Goal: Task Accomplishment & Management: Manage account settings

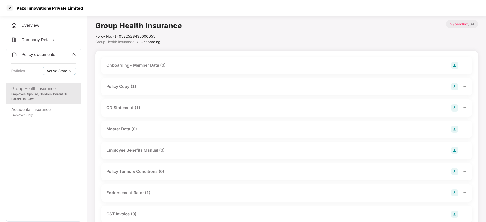
scroll to position [228, 0]
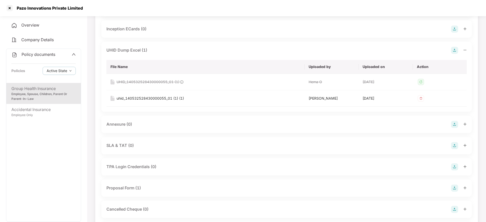
click at [9, 12] on div "Pazo Innovations Private Limited" at bounding box center [243, 8] width 486 height 16
click at [9, 9] on div at bounding box center [10, 8] width 8 height 8
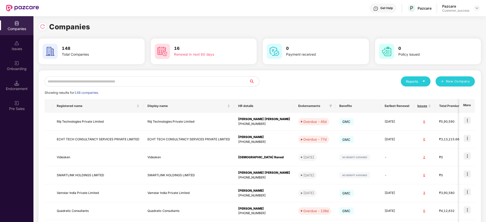
scroll to position [0, 0]
click at [171, 86] on input "text" at bounding box center [147, 81] width 204 height 10
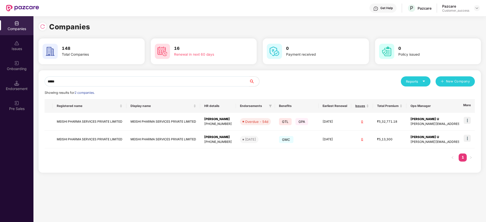
type input "*****"
click at [475, 120] on div "***** Reports New Company Showing results for 2 companies. Registered name Disp…" at bounding box center [259, 121] width 442 height 103
click at [464, 119] on img at bounding box center [466, 120] width 7 height 7
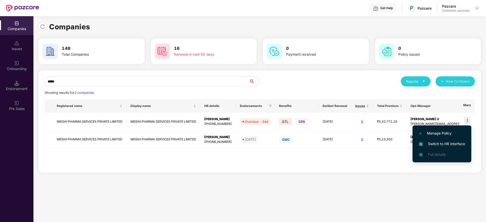
click at [455, 144] on span "Switch to HR interface" at bounding box center [442, 144] width 46 height 6
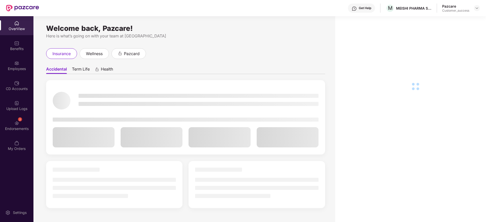
click at [12, 102] on div "Upload Logs" at bounding box center [16, 105] width 33 height 19
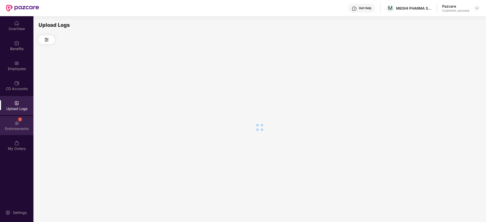
click at [13, 124] on div "2 Endorsements" at bounding box center [16, 125] width 33 height 19
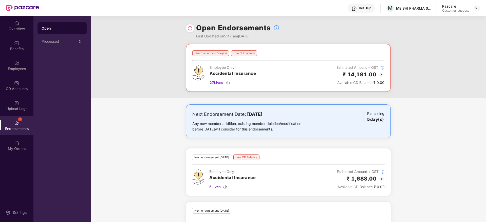
click at [382, 76] on img at bounding box center [381, 75] width 6 height 6
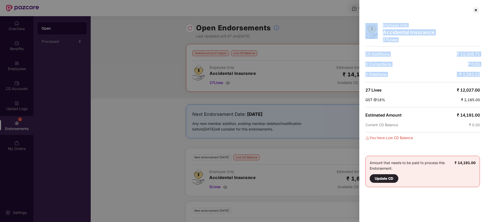
drag, startPoint x: 389, startPoint y: 77, endPoint x: 356, endPoint y: 39, distance: 51.3
click at [356, 39] on div "Employee Only Accidental Insurance 27 Lives 25 Additions ₹ 13,308.71 0 Correcti…" at bounding box center [243, 111] width 486 height 222
click at [310, 43] on div at bounding box center [243, 111] width 486 height 222
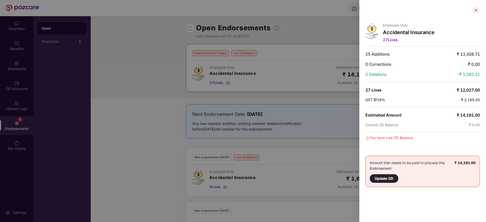
click at [473, 11] on div at bounding box center [475, 10] width 8 height 8
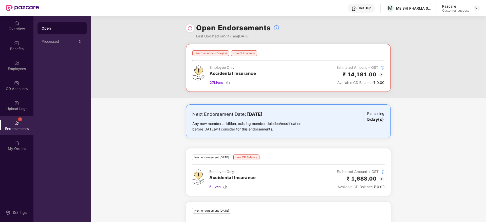
click at [383, 74] on img at bounding box center [381, 75] width 6 height 6
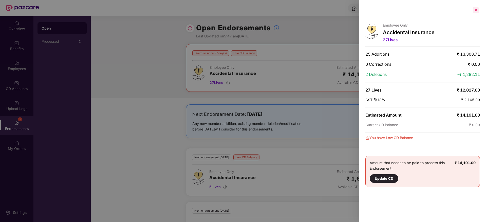
click at [474, 8] on div at bounding box center [475, 10] width 8 height 8
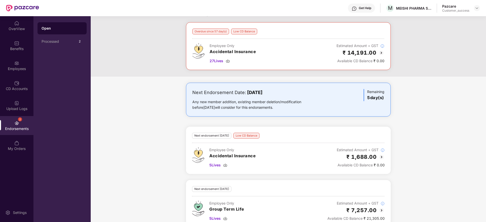
scroll to position [33, 0]
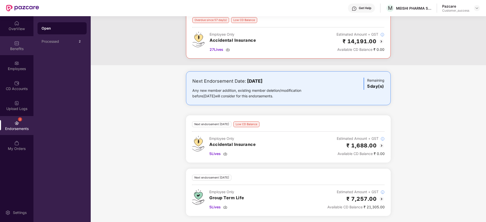
click at [19, 48] on div "Benefits" at bounding box center [16, 48] width 33 height 5
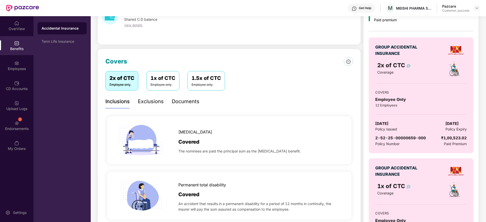
click at [374, 133] on div "GROUP ACCIDENTAL INSURANCE 2x of CTC Coverage COVERS Employee Only 12 Employees…" at bounding box center [420, 95] width 104 height 116
click at [383, 139] on span "2-52-25-00000659-000" at bounding box center [400, 138] width 51 height 5
copy span "2-52-25-00000659-000"
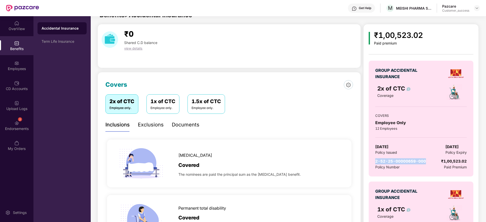
scroll to position [0, 0]
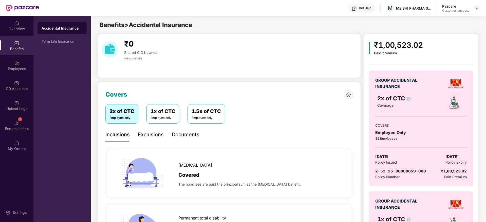
click at [412, 7] on div "MEISHI PHARMA SERVICES PRIVATE LIMITED" at bounding box center [413, 8] width 35 height 5
drag, startPoint x: 412, startPoint y: 7, endPoint x: 272, endPoint y: 0, distance: 140.2
click at [411, 7] on div "MEISHI PHARMA SERVICES PRIVATE LIMITED" at bounding box center [413, 8] width 35 height 5
copy div "MEISHI PHARMA SERVICES PRIVATE LIMITED"
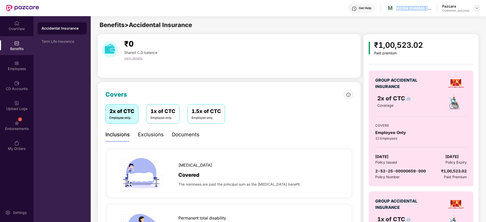
click at [477, 8] on img at bounding box center [477, 8] width 4 height 4
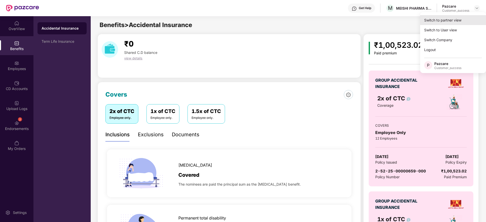
click at [476, 16] on div "Switch to partner view" at bounding box center [453, 20] width 66 height 10
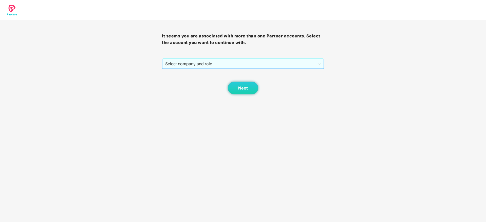
click at [281, 60] on span "Select company and role" at bounding box center [242, 64] width 155 height 10
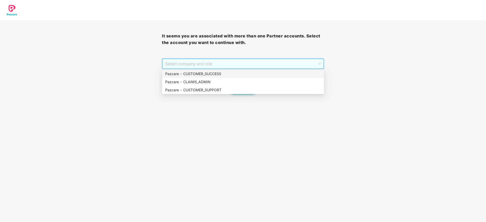
click at [280, 72] on div "Pazcare - CUSTOMER_SUCCESS" at bounding box center [243, 74] width 156 height 6
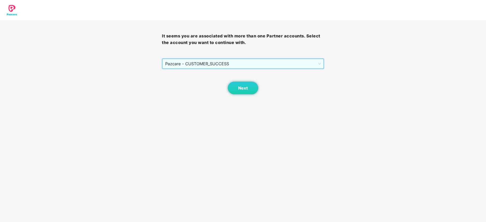
click at [260, 85] on div "Next" at bounding box center [243, 81] width 162 height 25
click at [245, 90] on span "Next" at bounding box center [243, 88] width 10 height 5
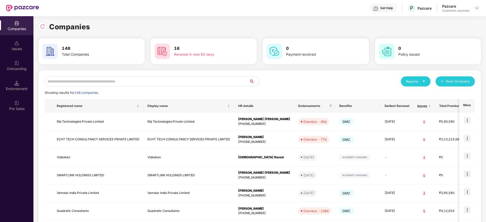
click at [233, 75] on div "Reports New Company Showing results for 148 companies. Registered name Display …" at bounding box center [259, 193] width 442 height 246
click at [233, 79] on input "text" at bounding box center [147, 81] width 204 height 10
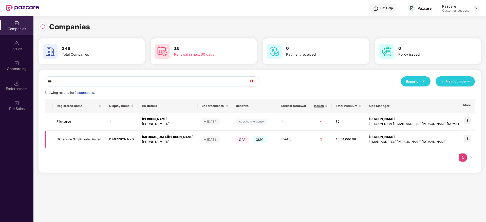
type input "***"
click at [168, 148] on td "[MEDICAL_DATA][PERSON_NAME] [PHONE_NUMBER]" at bounding box center [168, 140] width 60 height 18
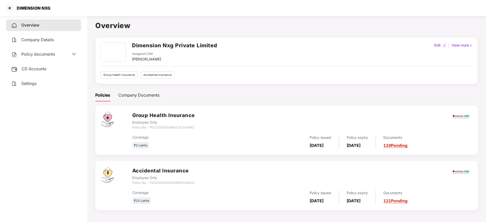
click at [17, 11] on div "DIMENSION NXG" at bounding box center [28, 8] width 45 height 8
copy div "DIMENSION NXG"
drag, startPoint x: 3, startPoint y: 7, endPoint x: 6, endPoint y: 7, distance: 3.8
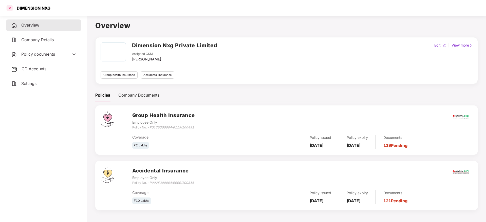
click at [5, 7] on div "DIMENSION NXG" at bounding box center [243, 8] width 486 height 16
click at [8, 7] on div at bounding box center [10, 8] width 8 height 8
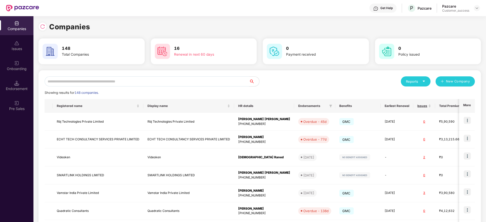
click at [106, 80] on input "text" at bounding box center [147, 81] width 204 height 10
paste input "**********"
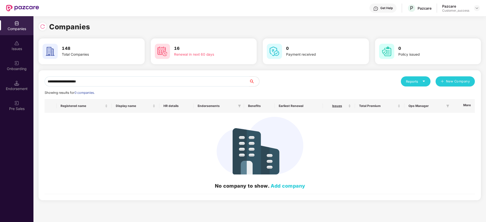
drag, startPoint x: 62, startPoint y: 82, endPoint x: 193, endPoint y: 92, distance: 132.1
click at [193, 92] on div "**********" at bounding box center [260, 135] width 430 height 118
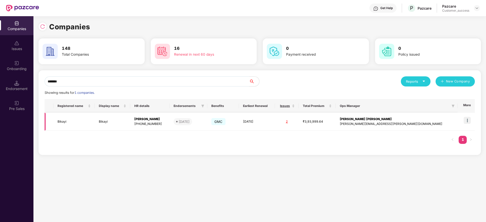
type input "*******"
click at [469, 121] on img at bounding box center [466, 120] width 7 height 7
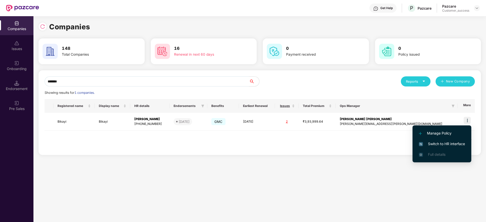
click at [463, 143] on span "Switch to HR interface" at bounding box center [442, 144] width 46 height 6
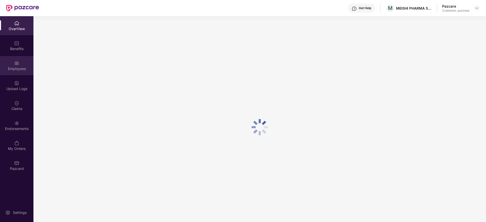
click at [5, 66] on div "Employees" at bounding box center [16, 68] width 33 height 5
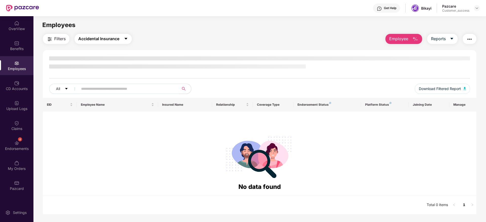
click at [107, 39] on span "Accidental Insurance" at bounding box center [98, 39] width 41 height 6
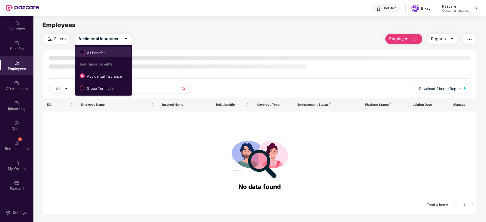
click at [105, 53] on span "All Benefits" at bounding box center [96, 53] width 23 height 6
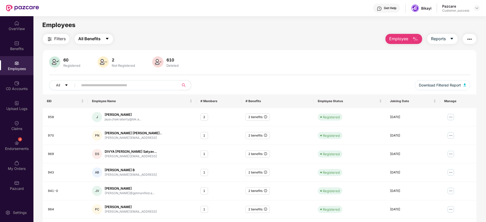
click at [97, 37] on span "All Benefits" at bounding box center [89, 39] width 22 height 6
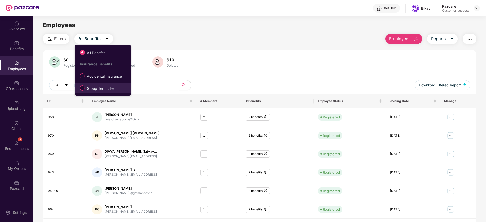
click at [100, 88] on span "Group Term Life" at bounding box center [100, 89] width 31 height 6
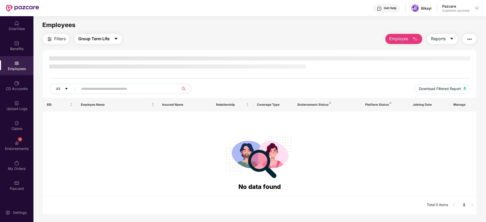
click at [104, 41] on span "Group Term Life" at bounding box center [93, 39] width 31 height 6
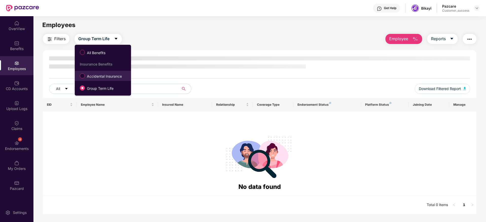
click at [110, 76] on span "Accidental Insurance" at bounding box center [104, 77] width 39 height 6
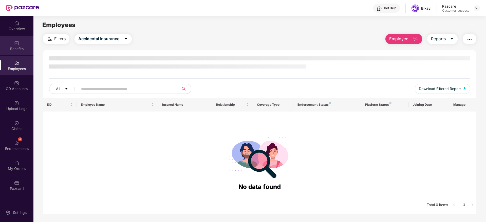
click at [21, 50] on div "Benefits" at bounding box center [16, 48] width 33 height 5
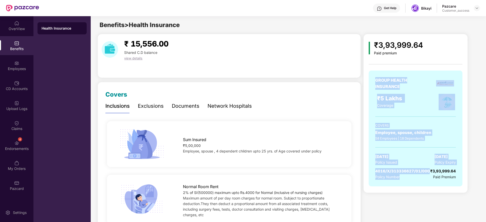
drag, startPoint x: 419, startPoint y: 183, endPoint x: 383, endPoint y: 63, distance: 124.7
click at [383, 63] on div "GROUP HEALTH INSURANCE ₹5 Lakhs Coverage COVERS Employee, spouse, children 58 E…" at bounding box center [415, 126] width 94 height 132
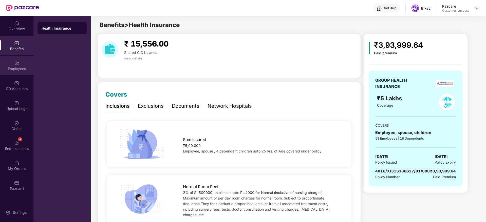
click at [18, 65] on img at bounding box center [16, 63] width 5 height 5
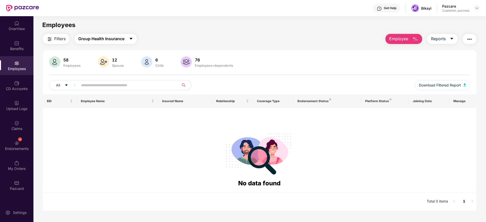
click at [112, 42] on button "Group Health Insurance" at bounding box center [105, 39] width 62 height 10
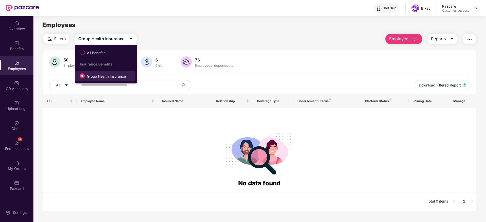
click at [106, 74] on span "Group Health Insurance" at bounding box center [106, 77] width 43 height 6
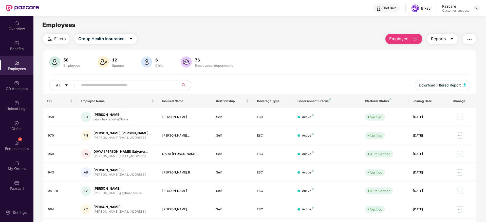
click at [449, 40] on icon "caret-down" at bounding box center [451, 39] width 4 height 4
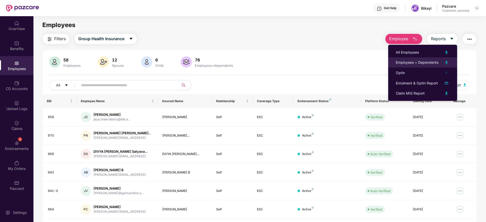
click at [431, 62] on div "Employees + Dependents" at bounding box center [417, 63] width 43 height 6
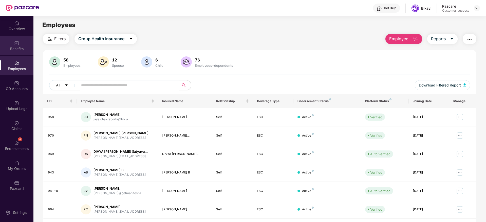
click at [17, 48] on div "Benefits" at bounding box center [16, 48] width 33 height 5
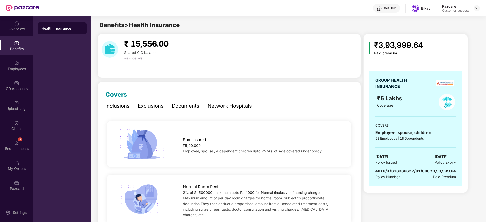
click at [404, 170] on span "4016/X/313336627/01/000" at bounding box center [402, 171] width 54 height 5
copy span "4016/X/313336627/01/000"
click at [172, 109] on div "Documents" at bounding box center [186, 106] width 28 height 8
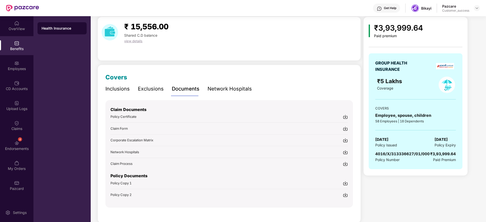
scroll to position [26, 0]
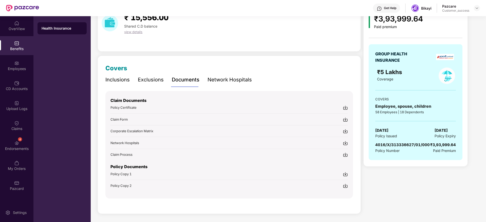
click at [346, 174] on img at bounding box center [345, 174] width 5 height 5
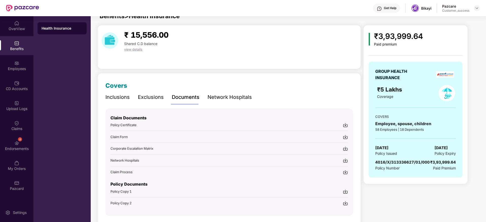
scroll to position [0, 0]
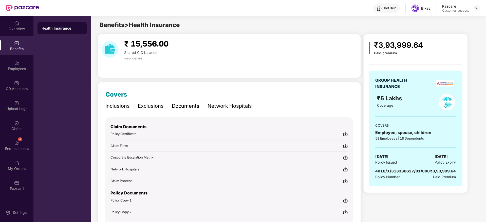
click at [428, 12] on div "Get Help Bikayi Pazcare Customer_success" at bounding box center [259, 8] width 441 height 16
copy div "Bikayi"
click at [28, 69] on div "Employees" at bounding box center [16, 68] width 33 height 5
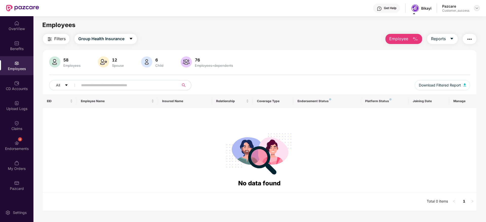
click at [476, 10] on img at bounding box center [477, 8] width 4 height 4
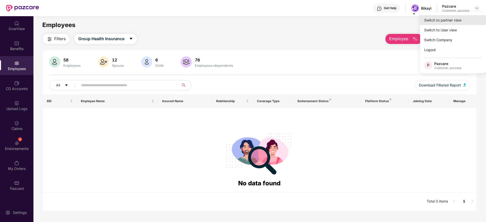
click at [472, 18] on div "Switch to partner view" at bounding box center [453, 20] width 66 height 10
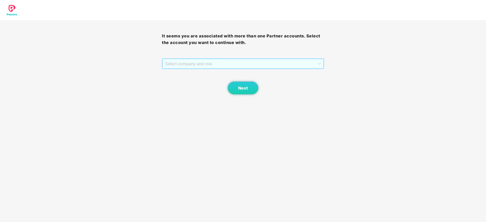
click at [289, 63] on span "Select company and role" at bounding box center [242, 64] width 155 height 10
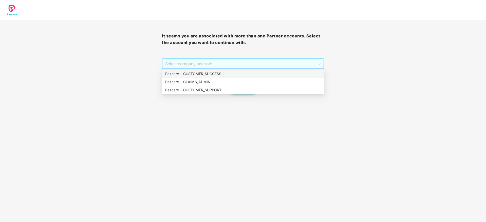
drag, startPoint x: 287, startPoint y: 72, endPoint x: 285, endPoint y: 76, distance: 3.9
click at [286, 73] on div "Pazcare - CUSTOMER_SUCCESS" at bounding box center [243, 74] width 156 height 6
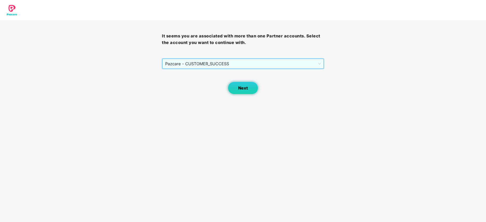
click at [233, 91] on button "Next" at bounding box center [243, 88] width 30 height 13
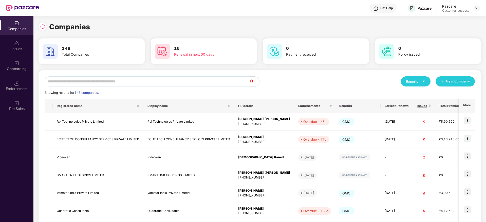
click at [129, 81] on input "text" at bounding box center [147, 81] width 204 height 10
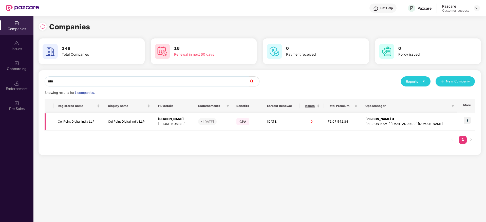
type input "****"
click at [466, 120] on img at bounding box center [466, 120] width 7 height 7
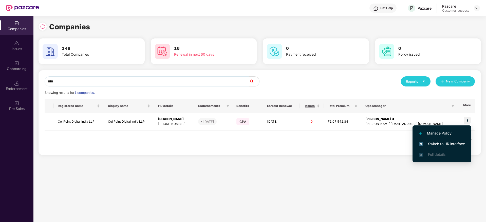
click at [458, 144] on span "Switch to HR interface" at bounding box center [442, 144] width 46 height 6
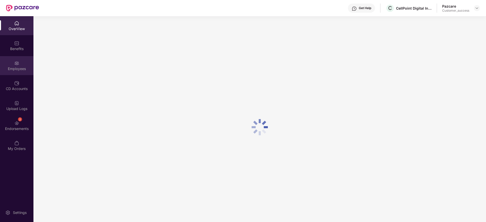
click at [17, 57] on div "Employees" at bounding box center [16, 65] width 33 height 19
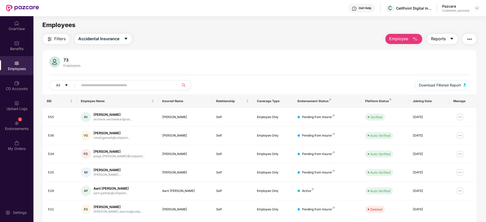
click at [437, 42] on button "Reports" at bounding box center [442, 39] width 30 height 10
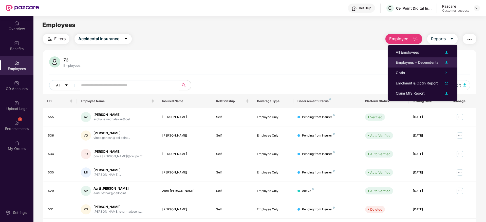
click at [427, 61] on div "Employees + Dependents" at bounding box center [417, 63] width 43 height 6
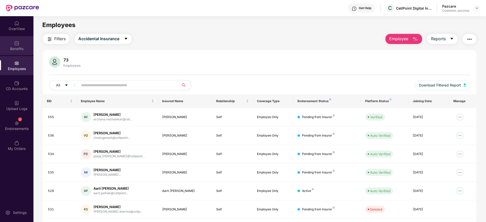
click at [0, 48] on div "Benefits" at bounding box center [16, 48] width 33 height 5
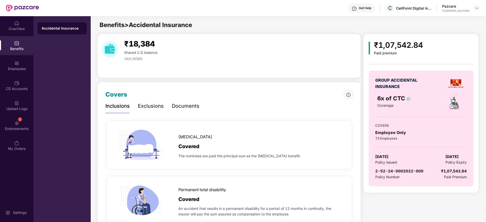
click at [183, 109] on div "Documents" at bounding box center [186, 106] width 28 height 8
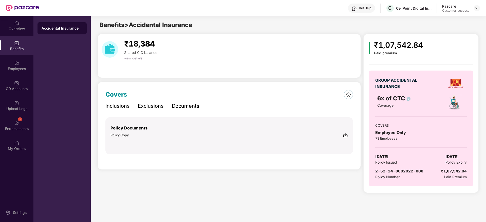
click at [347, 136] on img at bounding box center [345, 135] width 5 height 5
click at [401, 8] on div "CellPoint Digital India LLP" at bounding box center [413, 8] width 35 height 5
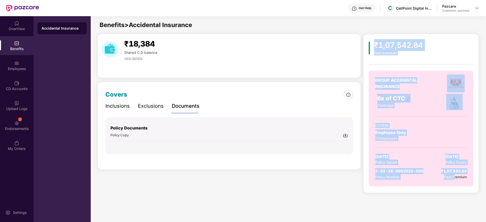
drag, startPoint x: 374, startPoint y: 43, endPoint x: 455, endPoint y: 191, distance: 169.2
click at [455, 191] on div "₹1,07,542.84 Paid premium GROUP ACCIDENTAL INSURANCE 6x of CTC Coverage COVERS …" at bounding box center [420, 115] width 104 height 152
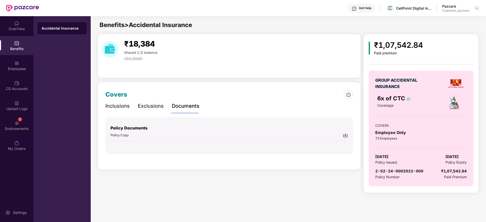
click at [461, 185] on div "GROUP ACCIDENTAL INSURANCE 6x of CTC Coverage COVERS Employee Only 73 Employees…" at bounding box center [420, 129] width 104 height 116
drag, startPoint x: 376, startPoint y: 101, endPoint x: 405, endPoint y: 98, distance: 28.7
click at [405, 98] on div "6x of CTC Coverage" at bounding box center [406, 102] width 65 height 16
copy span "6x of CTC"
click at [417, 11] on div "C CellPoint Digital India LLP" at bounding box center [408, 8] width 46 height 9
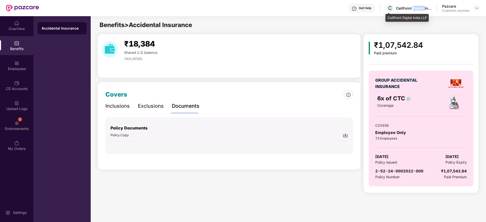
click at [417, 11] on div "C CellPoint Digital India LLP" at bounding box center [408, 8] width 46 height 9
copy div "CellPoint Digital India LLP"
click at [476, 9] on img at bounding box center [477, 8] width 4 height 4
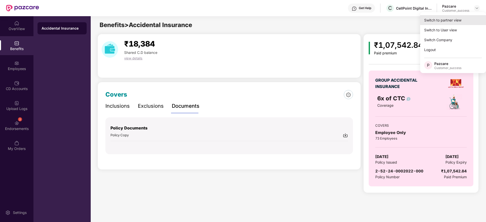
click at [460, 25] on div "Switch to partner view" at bounding box center [453, 20] width 66 height 10
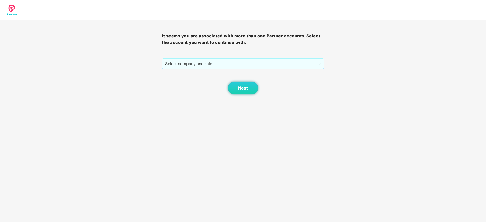
drag, startPoint x: 250, startPoint y: 58, endPoint x: 249, endPoint y: 67, distance: 8.6
click at [250, 58] on div "Select company and role" at bounding box center [243, 63] width 162 height 11
click at [249, 72] on div "Next" at bounding box center [243, 81] width 162 height 25
click at [255, 63] on span "Select company and role" at bounding box center [242, 64] width 155 height 10
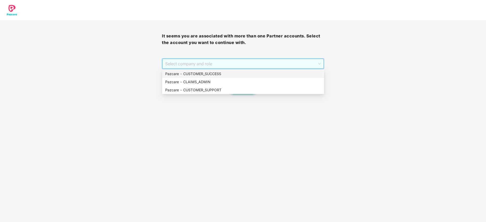
click at [251, 71] on div "Pazcare - CUSTOMER_SUCCESS" at bounding box center [243, 74] width 156 height 6
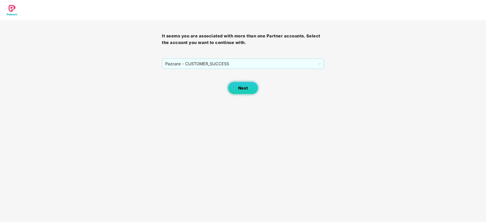
click at [232, 87] on button "Next" at bounding box center [243, 88] width 30 height 13
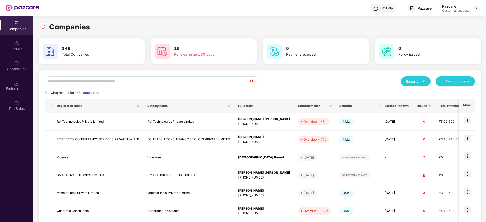
click at [239, 82] on input "text" at bounding box center [147, 81] width 204 height 10
paste input "**********"
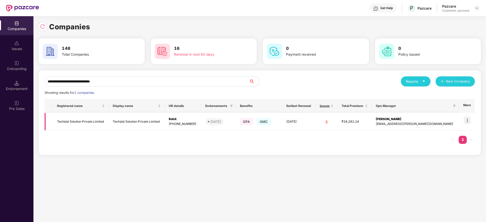
type input "**********"
click at [468, 122] on img at bounding box center [466, 120] width 7 height 7
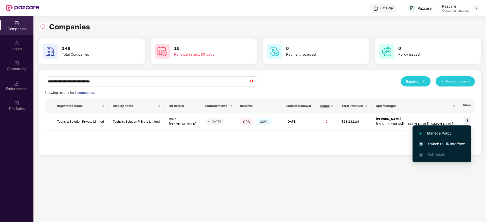
click at [454, 144] on span "Switch to HR interface" at bounding box center [442, 144] width 46 height 6
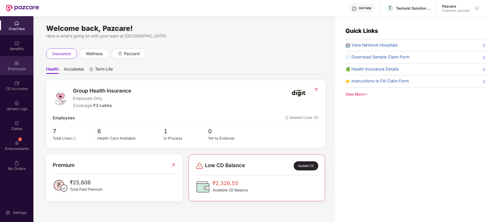
click at [19, 70] on div "Employees" at bounding box center [16, 68] width 33 height 5
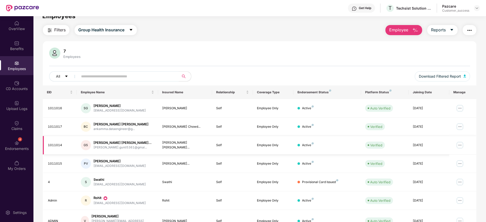
scroll to position [33, 0]
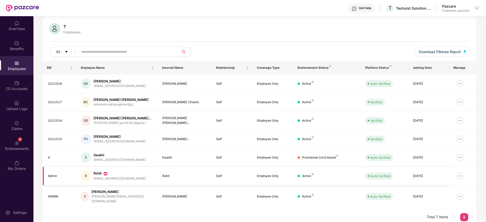
click at [460, 177] on img at bounding box center [460, 176] width 8 height 8
drag, startPoint x: 445, startPoint y: 179, endPoint x: 443, endPoint y: 184, distance: 5.5
click at [444, 179] on td "[DATE]" at bounding box center [428, 176] width 41 height 18
click at [462, 176] on img at bounding box center [460, 176] width 8 height 8
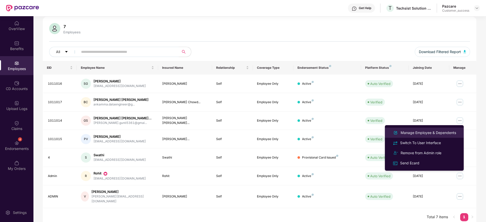
click at [426, 133] on div "Manage Employee & Dependents" at bounding box center [427, 133] width 57 height 6
